Goal: Task Accomplishment & Management: Manage account settings

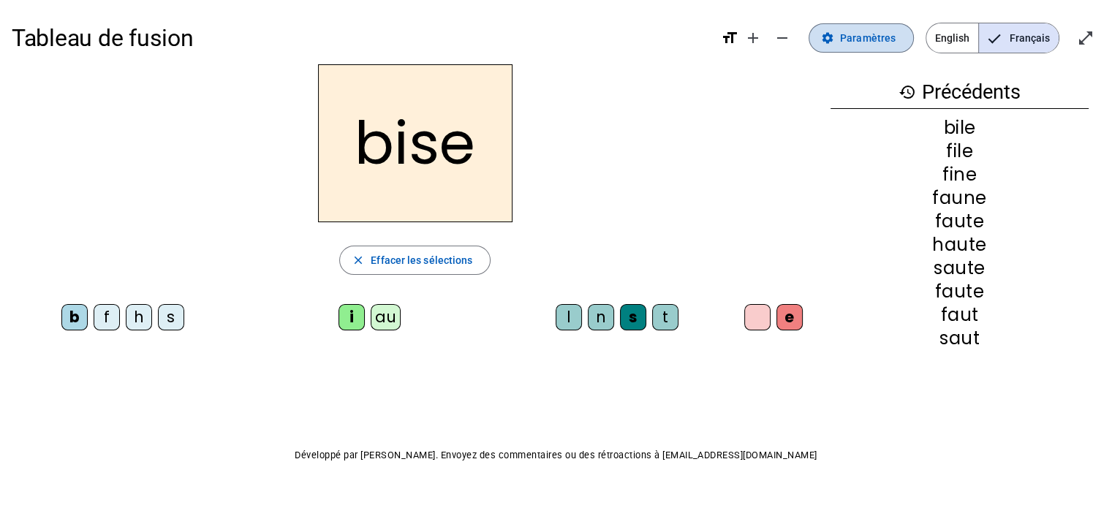
click at [884, 50] on span at bounding box center [862, 37] width 104 height 35
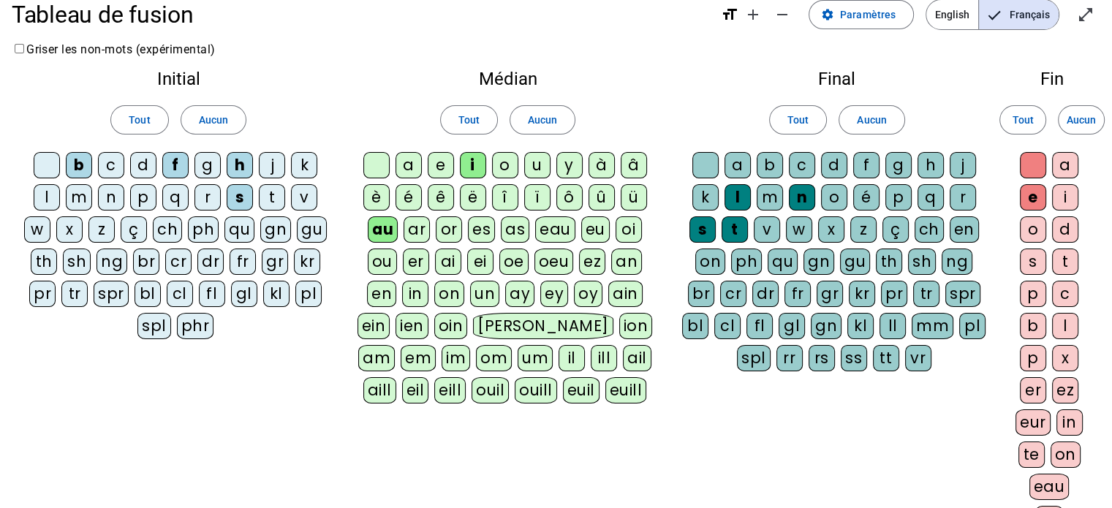
scroll to position [26, 0]
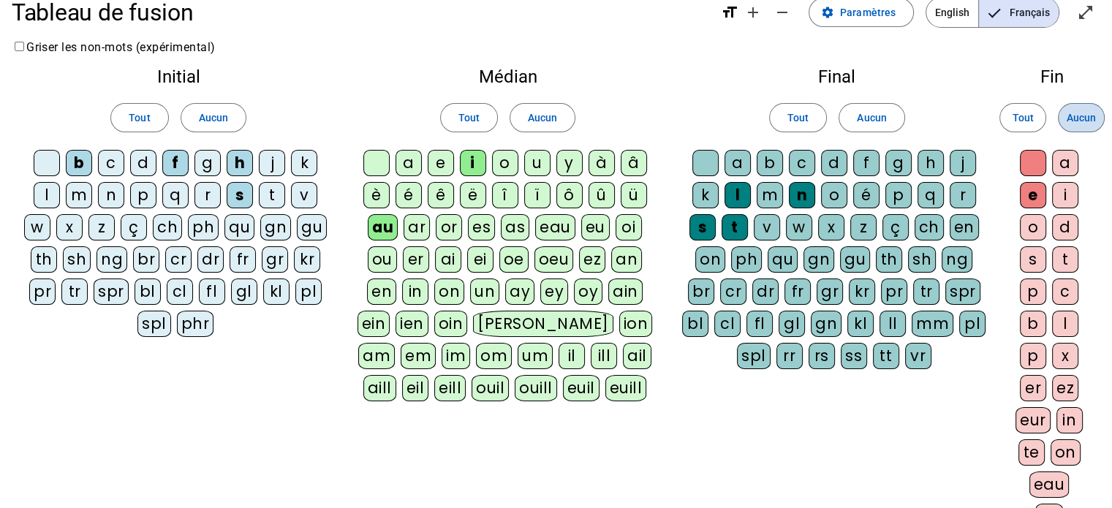
click at [1086, 113] on span "Aucun" at bounding box center [1081, 118] width 29 height 18
click at [884, 130] on span at bounding box center [872, 117] width 64 height 35
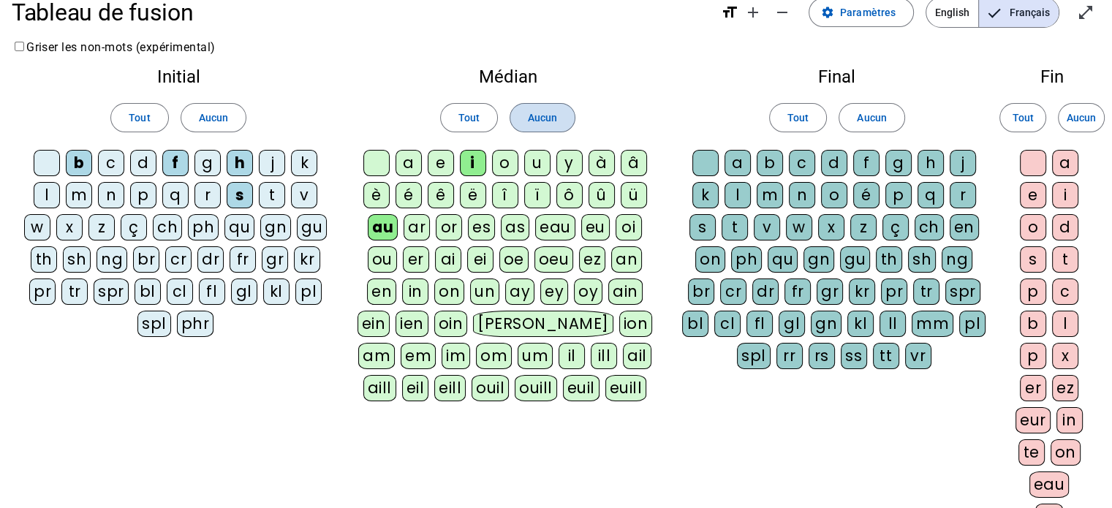
click at [562, 119] on span at bounding box center [543, 117] width 64 height 35
click at [199, 121] on span "Aucun" at bounding box center [213, 118] width 29 height 18
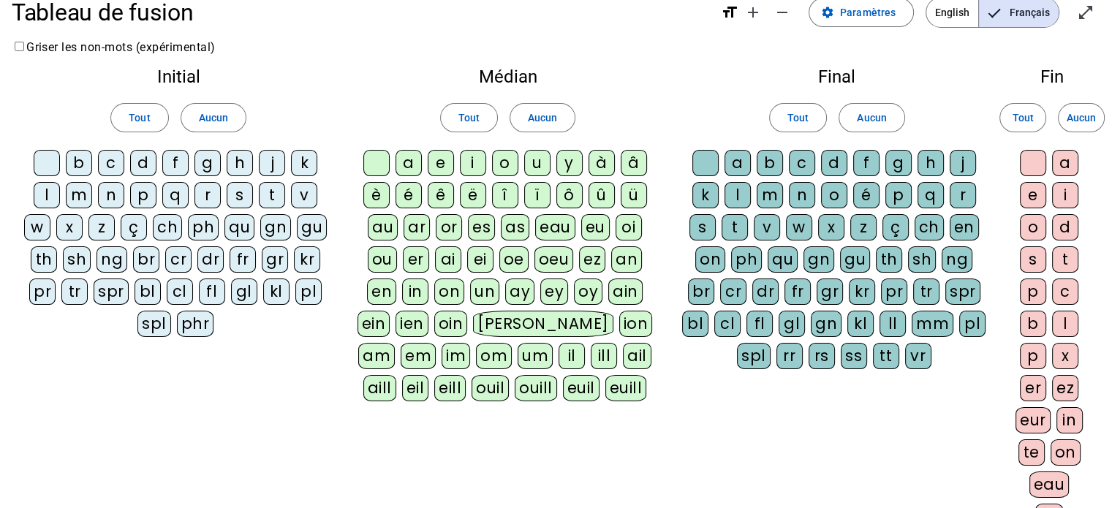
click at [47, 154] on div at bounding box center [47, 163] width 26 height 26
click at [72, 157] on div "b" at bounding box center [79, 163] width 26 height 26
click at [550, 217] on div "eau" at bounding box center [555, 227] width 40 height 26
click at [143, 192] on div "p" at bounding box center [143, 195] width 26 height 26
click at [238, 201] on div "s" at bounding box center [240, 195] width 26 height 26
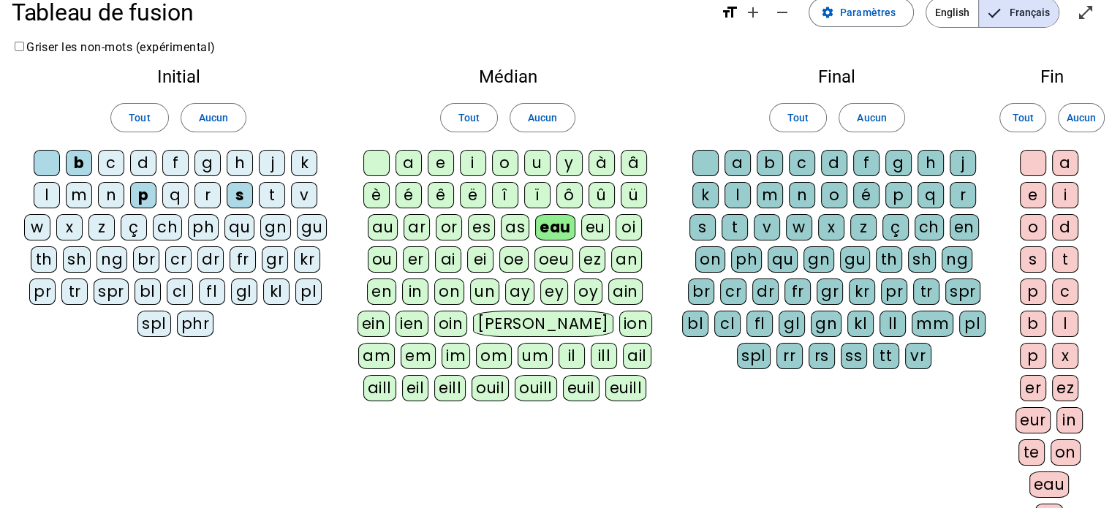
click at [301, 198] on div "v" at bounding box center [304, 195] width 26 height 26
click at [386, 226] on div "au" at bounding box center [383, 227] width 30 height 26
click at [705, 157] on div at bounding box center [706, 163] width 26 height 26
click at [377, 146] on div "Médian Tout Aucun a e i o u y à â è é ê ë [PERSON_NAME] ô û ü au ar or es as ea…" at bounding box center [507, 237] width 325 height 363
click at [377, 162] on div at bounding box center [377, 163] width 26 height 26
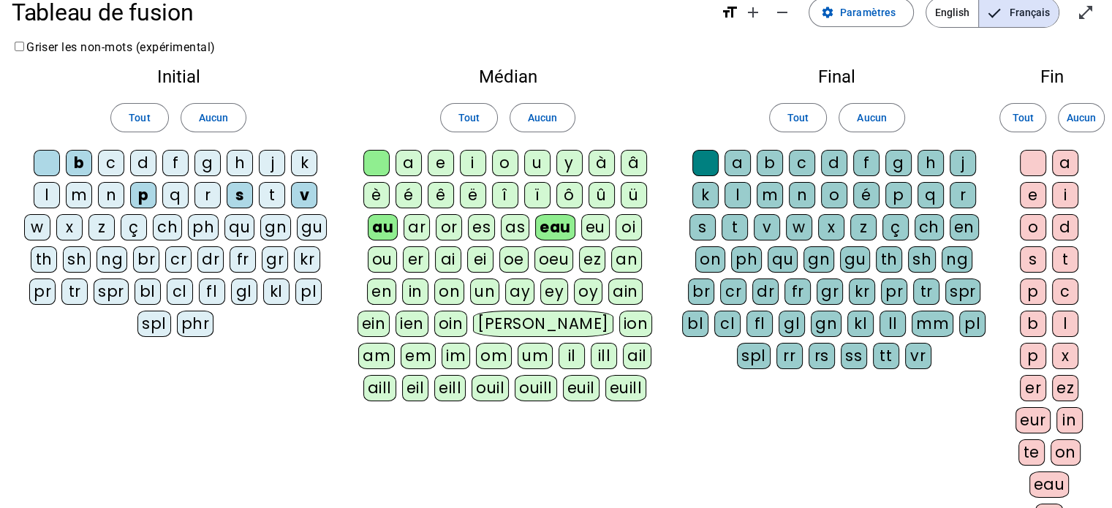
click at [831, 219] on div "x" at bounding box center [831, 227] width 26 height 26
click at [278, 193] on div "t" at bounding box center [272, 195] width 26 height 26
click at [81, 197] on div "m" at bounding box center [79, 195] width 26 height 26
click at [173, 157] on div "f" at bounding box center [175, 163] width 26 height 26
click at [735, 227] on div "t" at bounding box center [735, 227] width 26 height 26
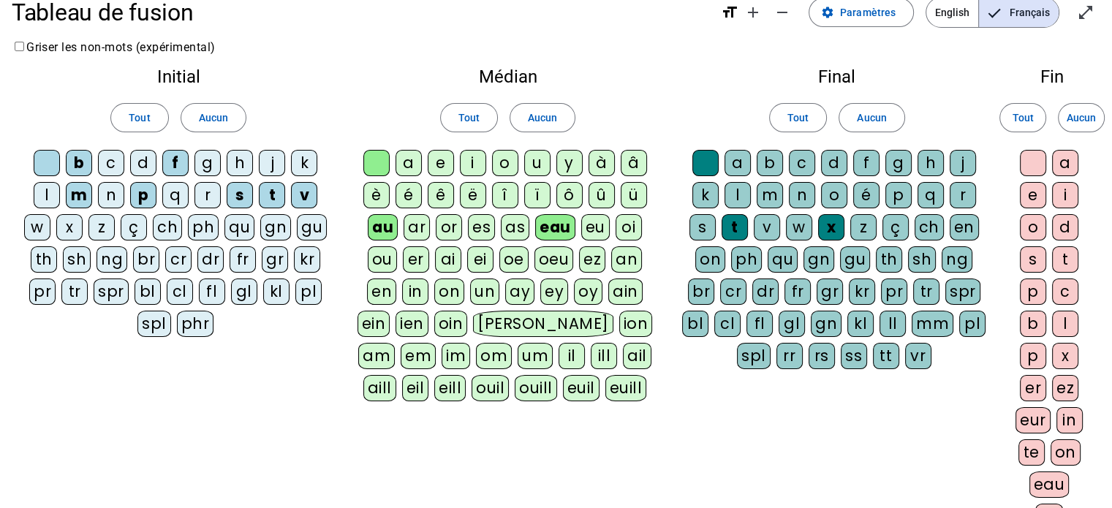
click at [237, 166] on div "h" at bounding box center [240, 163] width 26 height 26
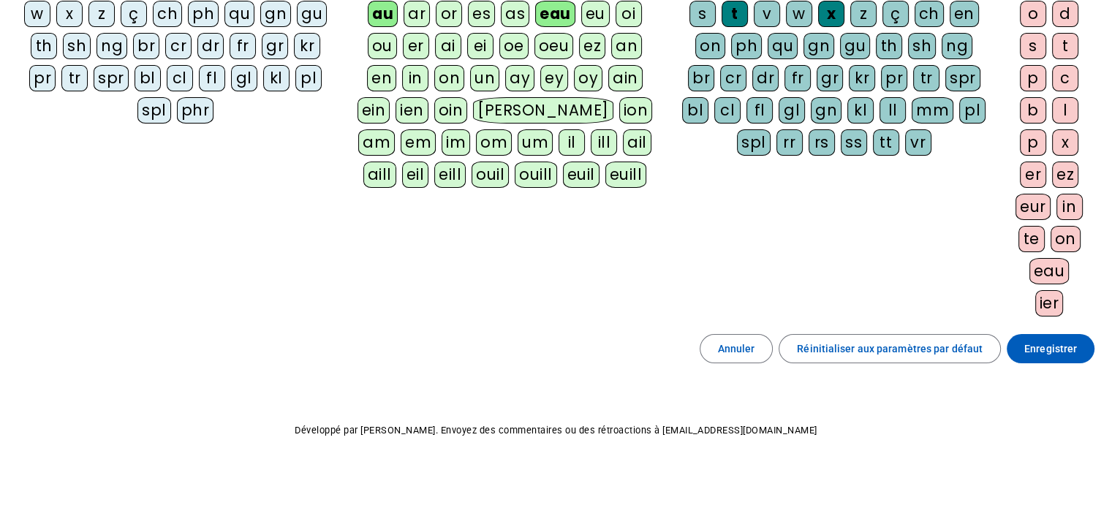
scroll to position [241, 0]
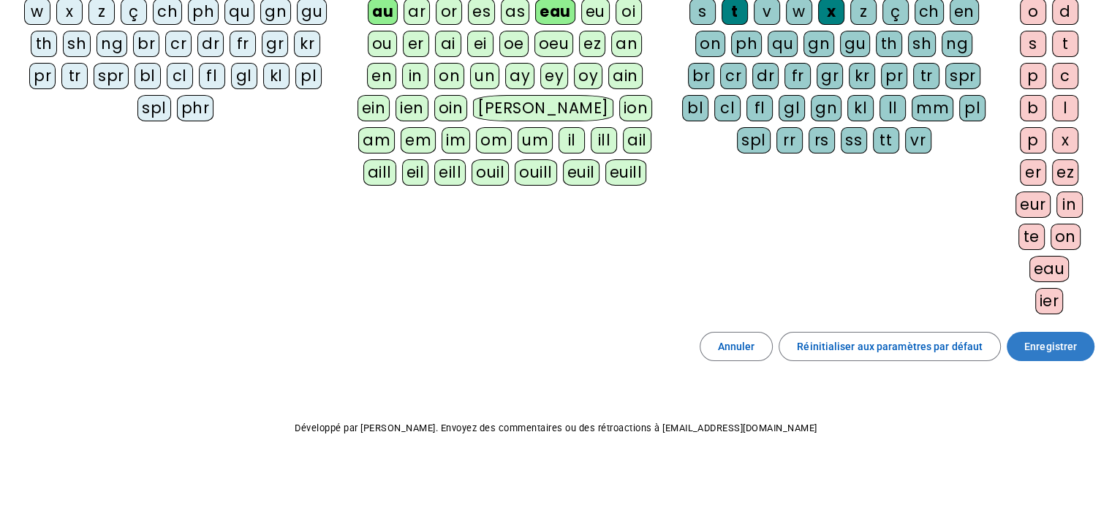
click at [1050, 350] on span "Enregistrer" at bounding box center [1051, 347] width 53 height 18
